Goal: Find specific page/section: Find specific page/section

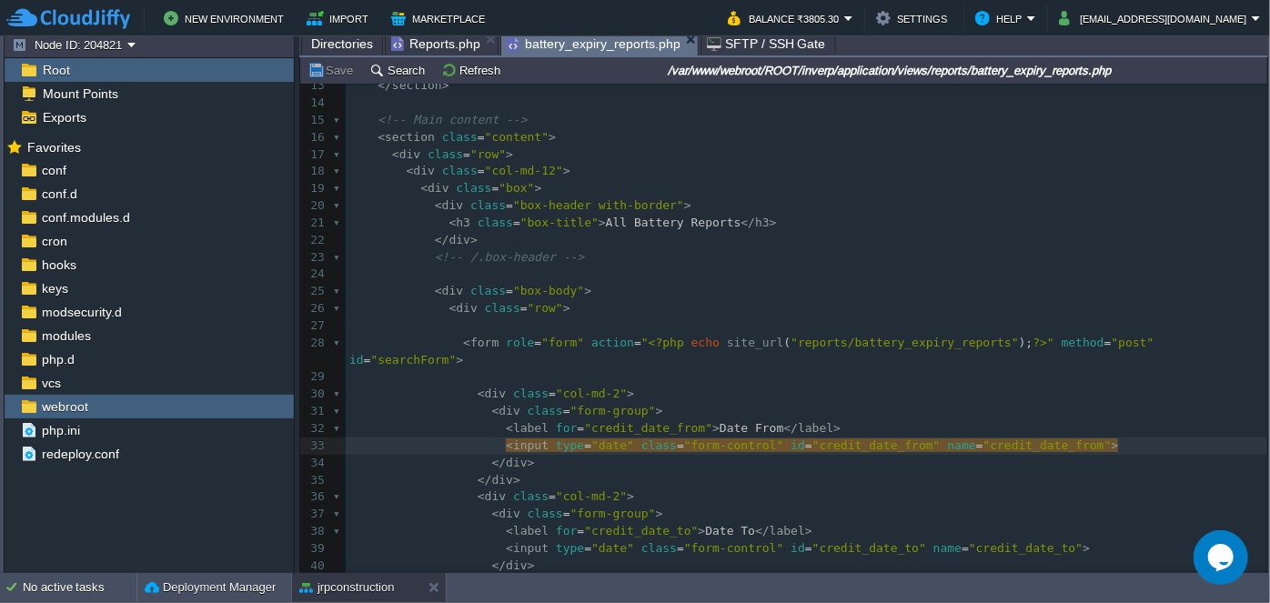
scroll to position [274, 0]
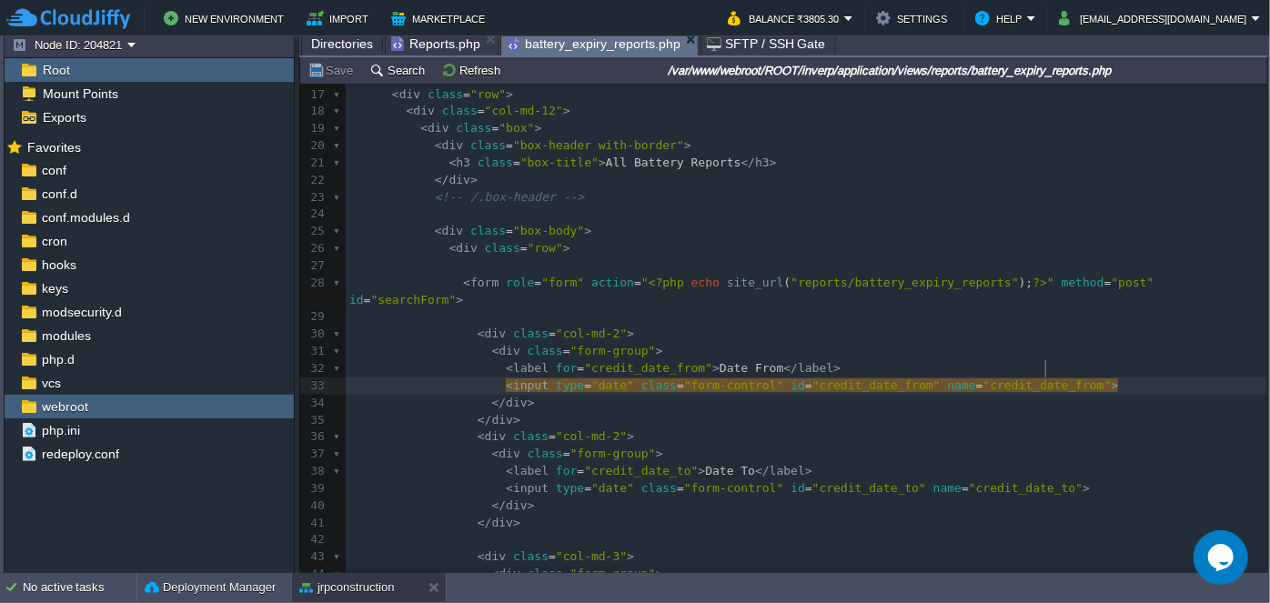
click at [517, 218] on pre "​" at bounding box center [807, 214] width 922 height 17
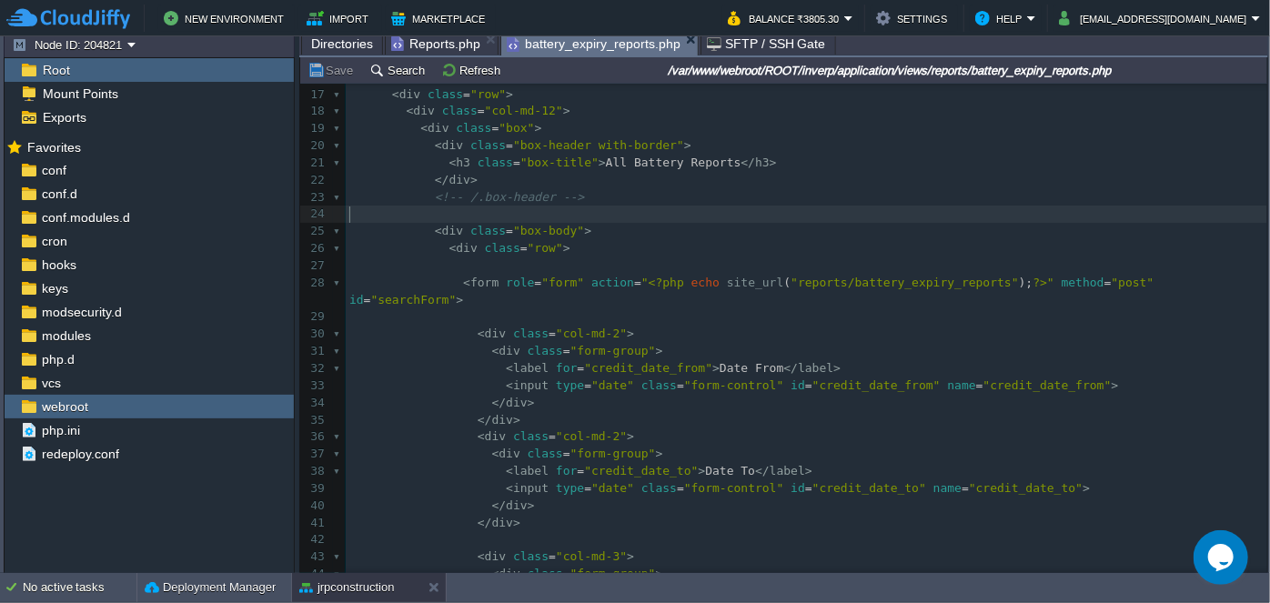
click at [517, 218] on pre "​" at bounding box center [807, 214] width 922 height 17
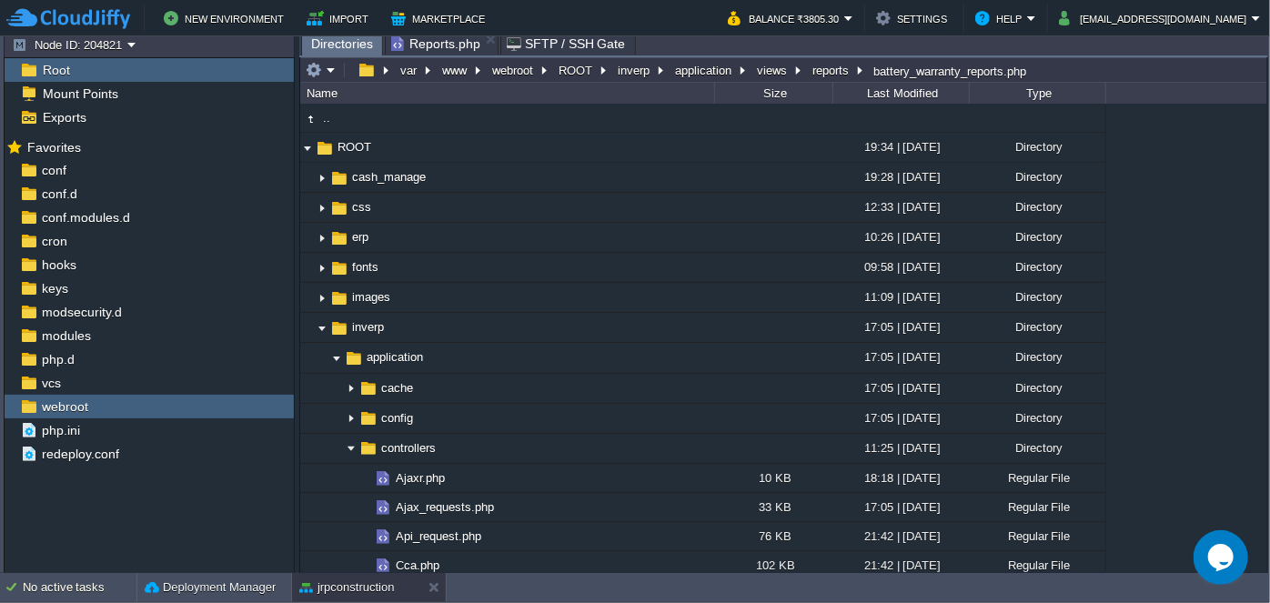
click at [418, 42] on span "Reports.php" at bounding box center [435, 44] width 89 height 22
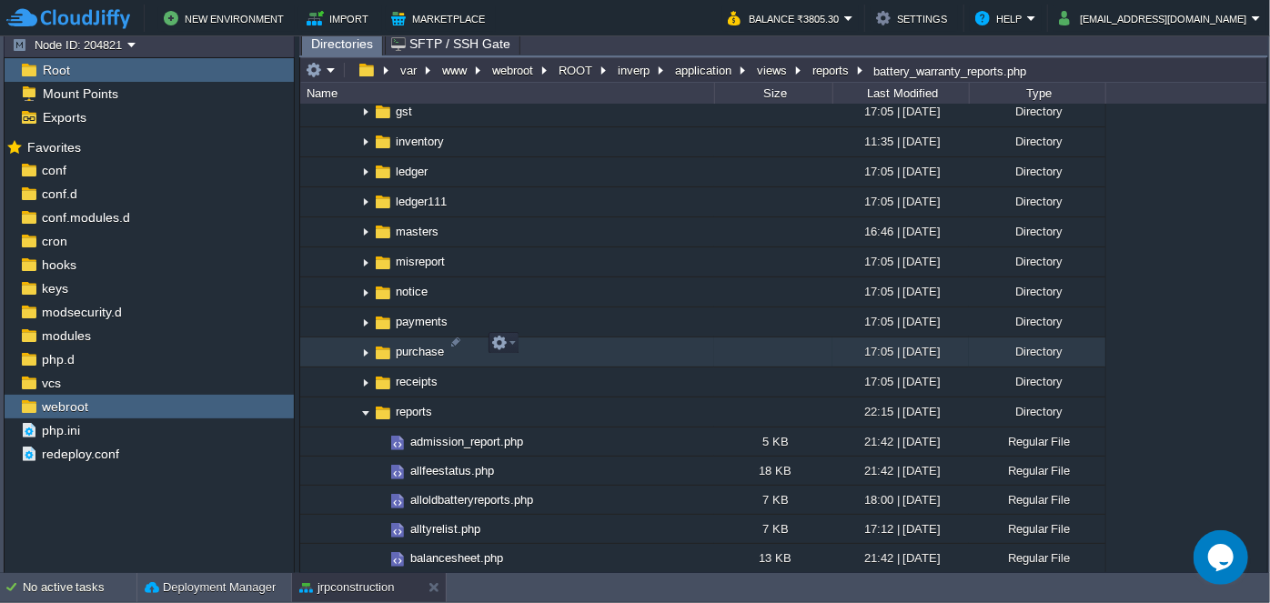
scroll to position [1749, 0]
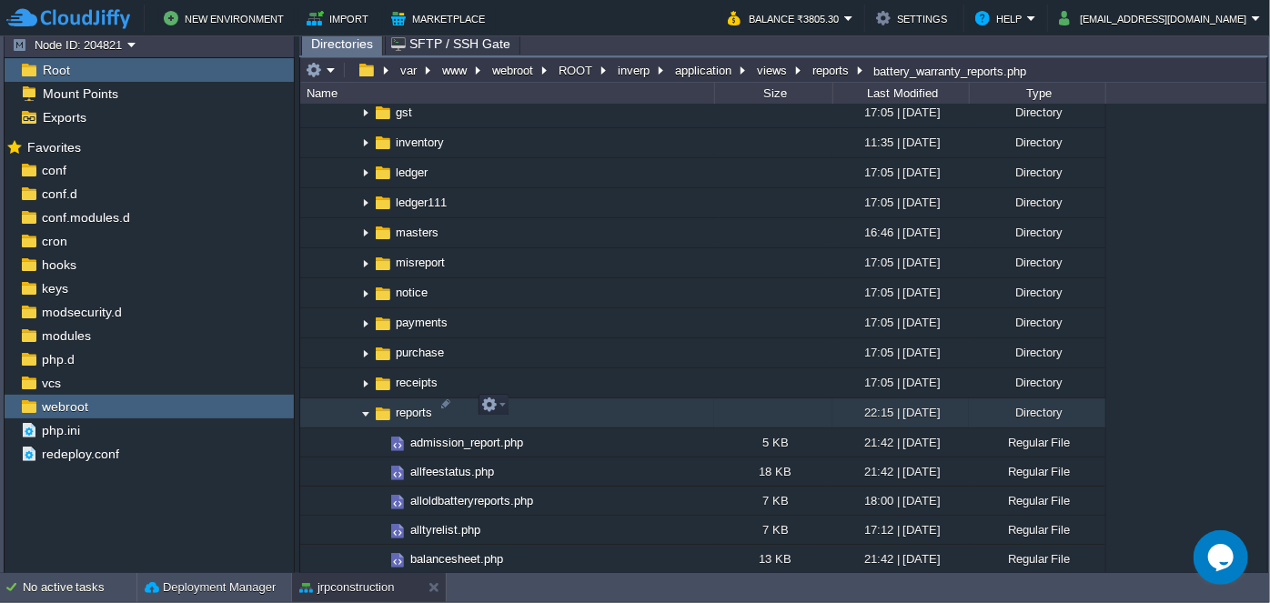
click at [362, 403] on img at bounding box center [365, 413] width 15 height 28
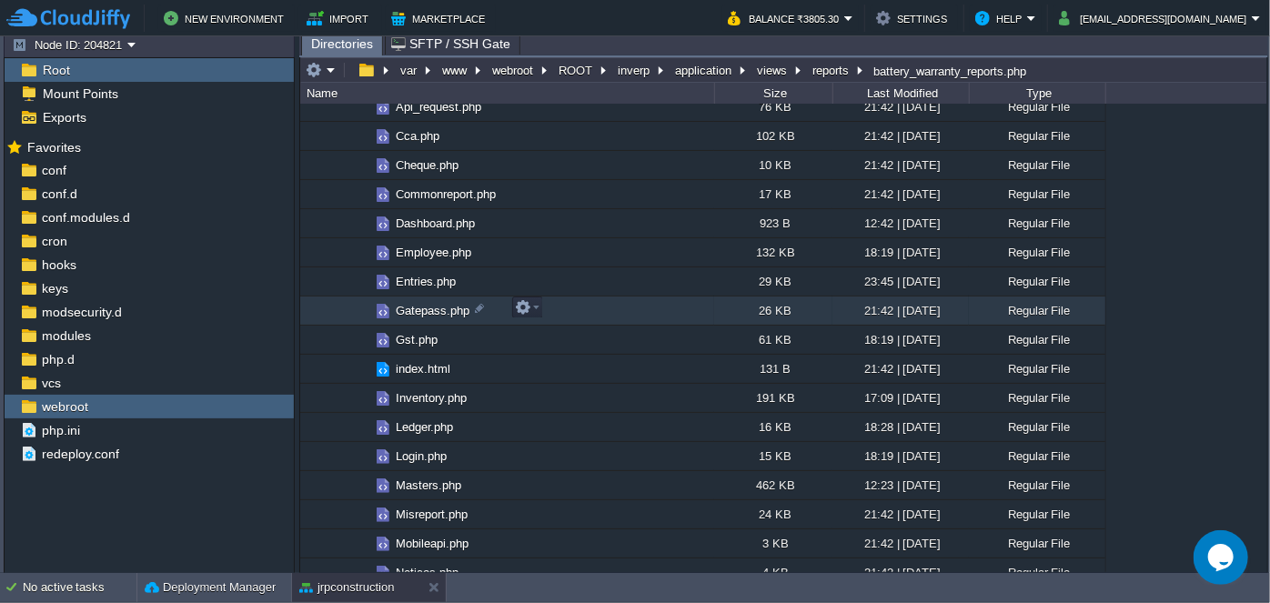
scroll to position [508, 0]
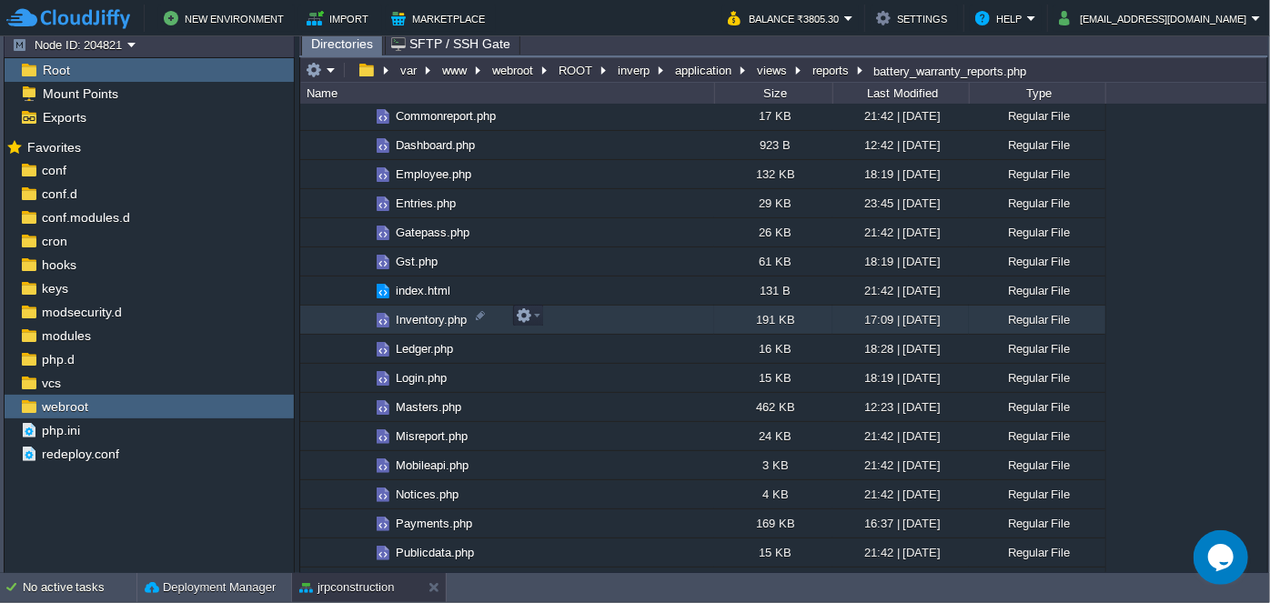
click at [429, 322] on span "Inventory.php" at bounding box center [431, 319] width 76 height 15
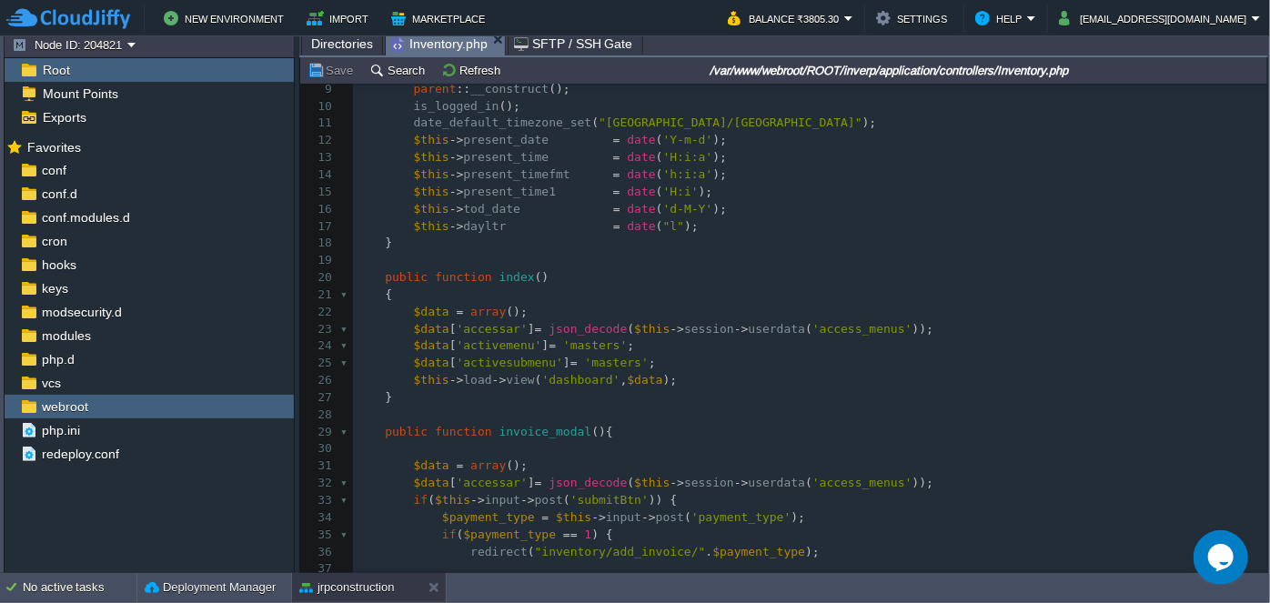
scroll to position [165, 0]
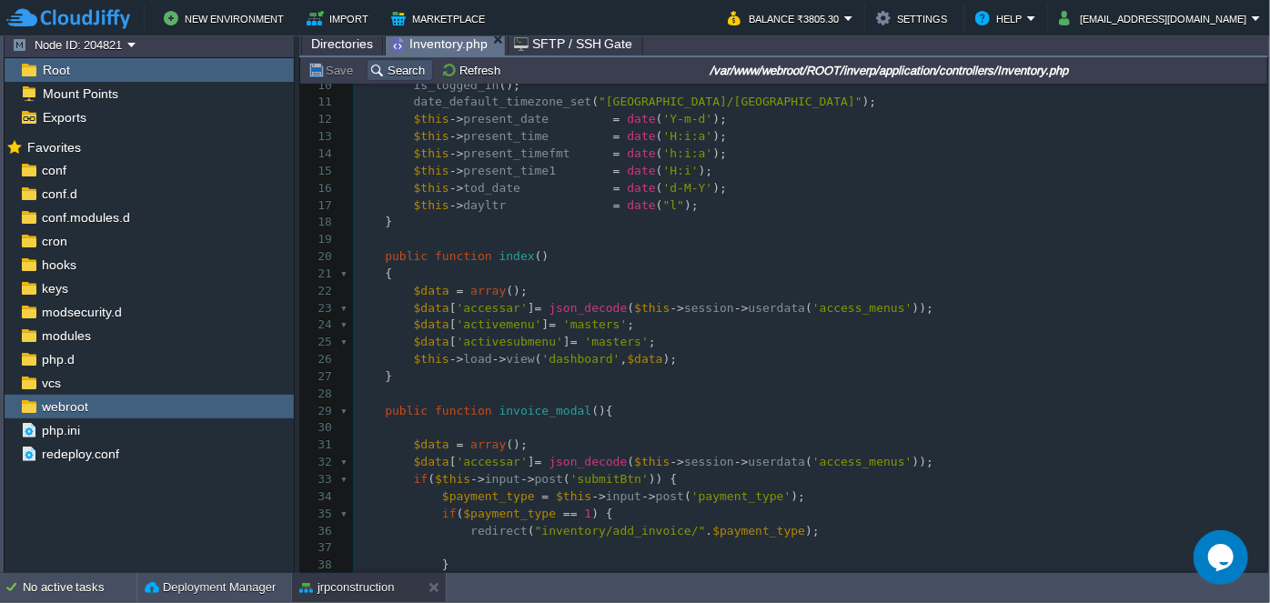
click at [386, 68] on button "Search" at bounding box center [399, 70] width 61 height 16
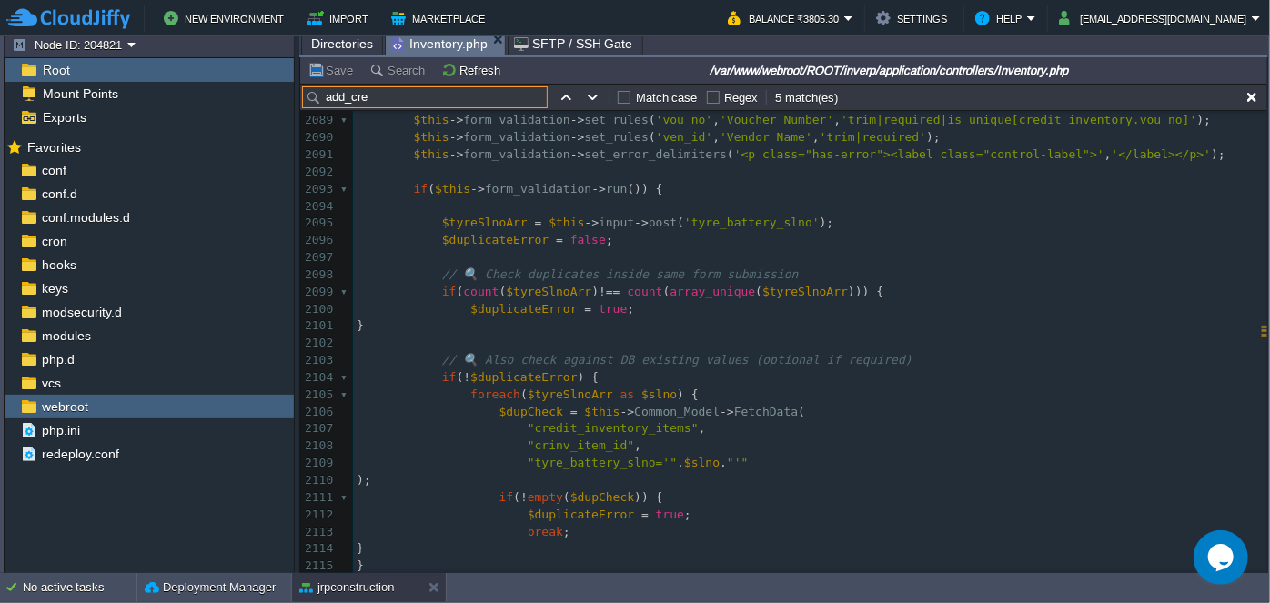
scroll to position [36669, 0]
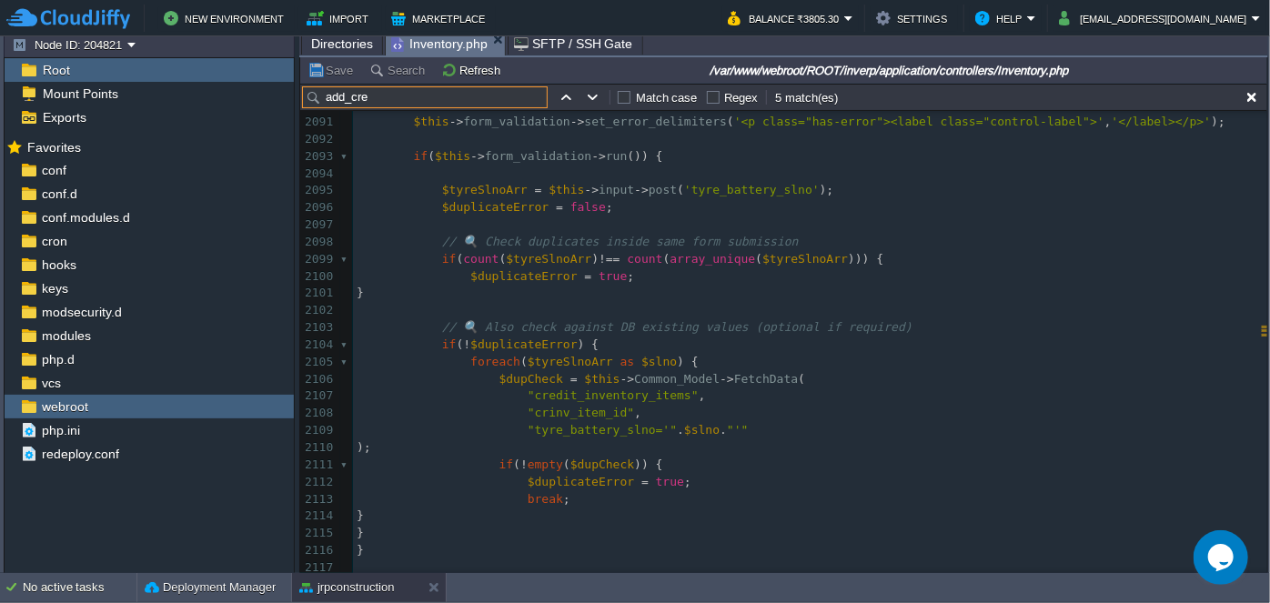
type input "add_cre"
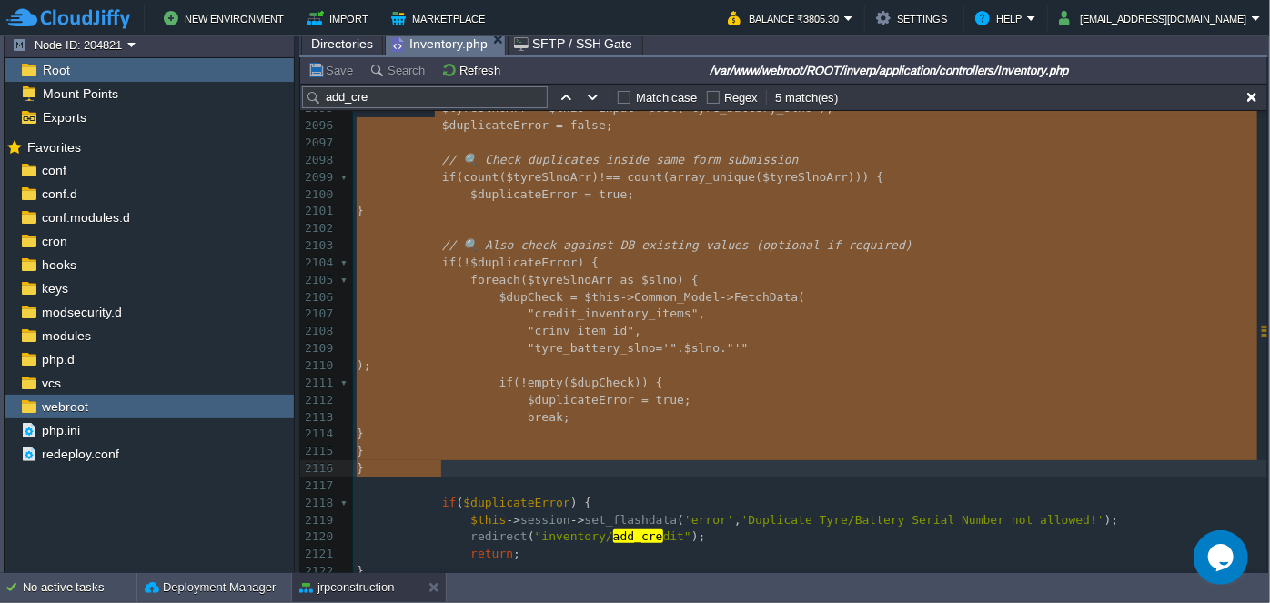
scroll to position [36813, 0]
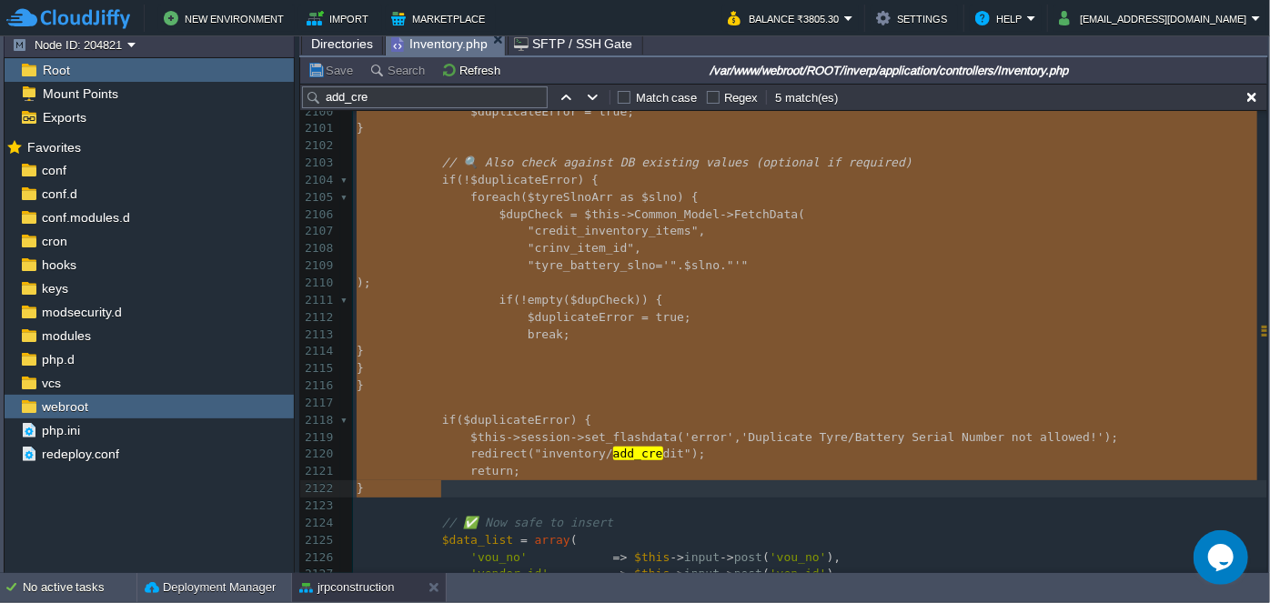
drag, startPoint x: 434, startPoint y: 189, endPoint x: 642, endPoint y: 480, distance: 358.0
type textarea "-"
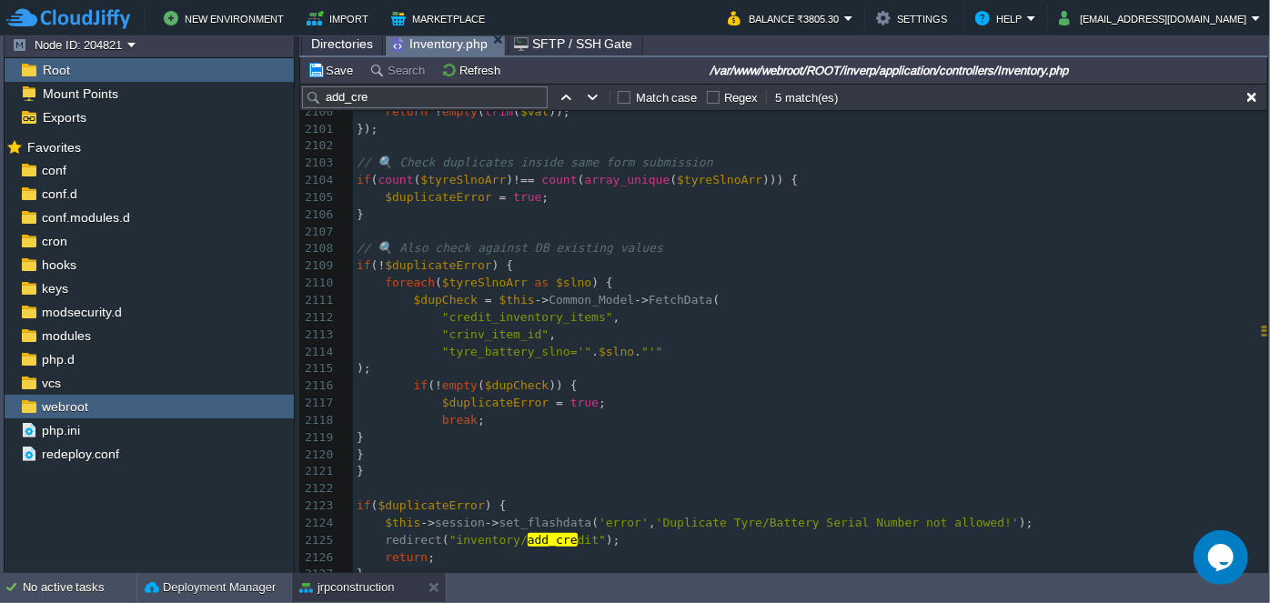
scroll to position [36861, 0]
